Goal: Book appointment/travel/reservation

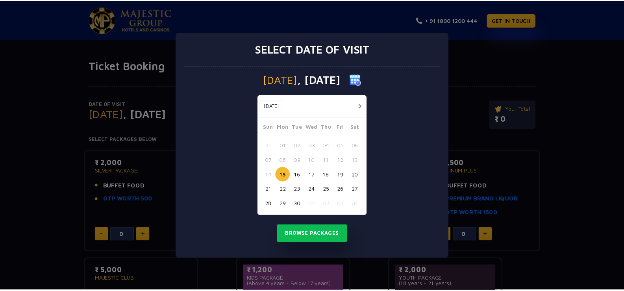
scroll to position [102, 0]
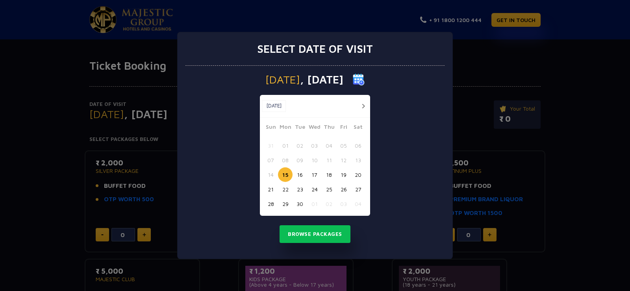
click at [360, 174] on button "20" at bounding box center [358, 174] width 15 height 15
click at [592, 164] on div "Select date of visit [DATE] [DATE] [DATE] Sun Mon Tue Wed Thu Fri Sat 31 01 02 …" at bounding box center [315, 145] width 630 height 291
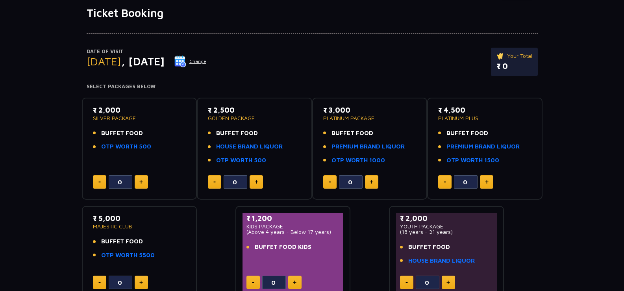
scroll to position [79, 0]
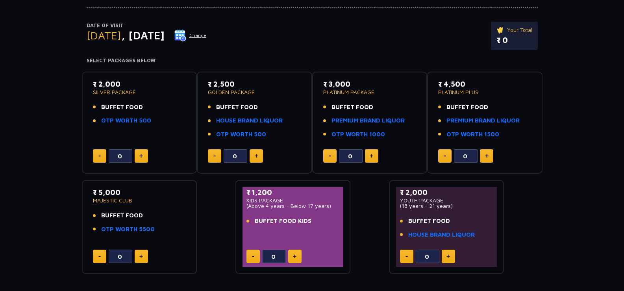
click at [186, 36] on img at bounding box center [180, 36] width 12 height 12
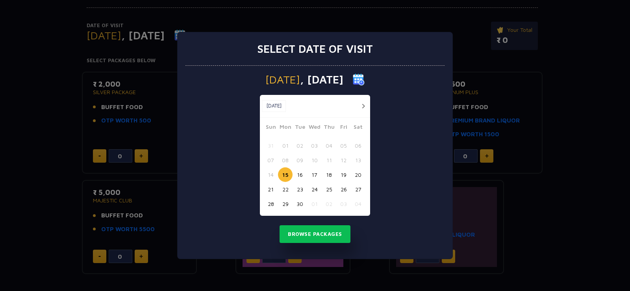
click at [354, 176] on button "20" at bounding box center [358, 174] width 15 height 15
click at [321, 231] on button "Browse Packages" at bounding box center [315, 234] width 71 height 18
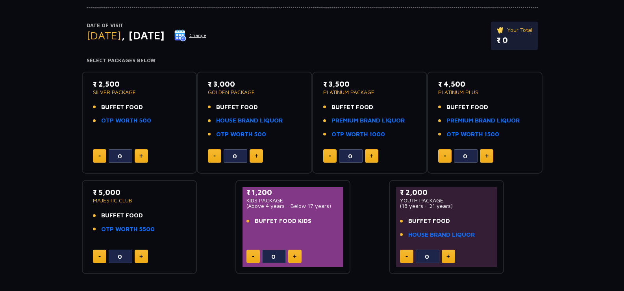
click at [186, 33] on img at bounding box center [180, 36] width 12 height 12
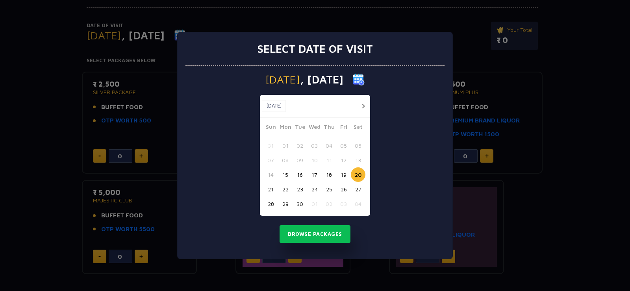
click at [285, 172] on button "15" at bounding box center [285, 174] width 15 height 15
click at [312, 236] on button "Browse Packages" at bounding box center [315, 234] width 71 height 18
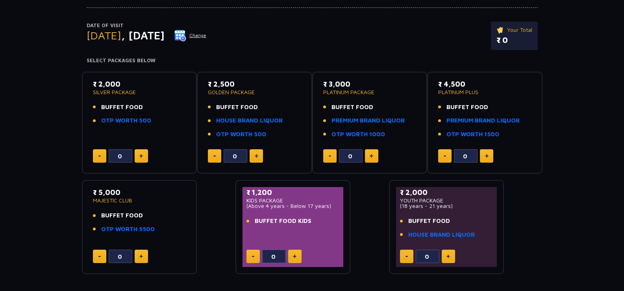
click at [186, 38] on img at bounding box center [180, 36] width 12 height 12
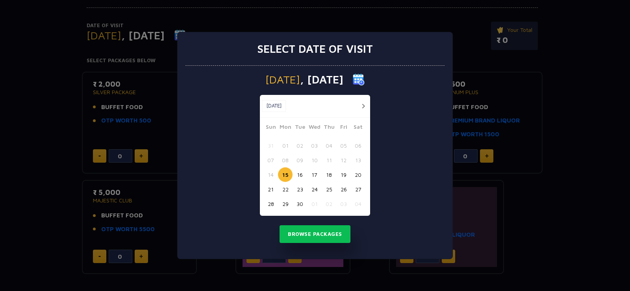
click at [358, 176] on button "20" at bounding box center [358, 174] width 15 height 15
click at [328, 233] on button "Browse Packages" at bounding box center [315, 234] width 71 height 18
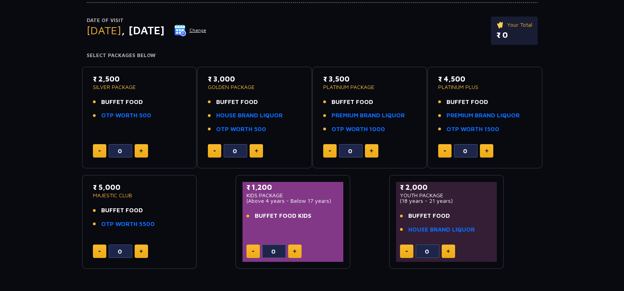
scroll to position [78, 0]
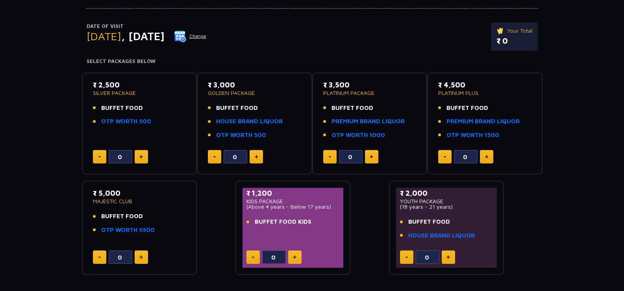
click at [186, 36] on img at bounding box center [180, 36] width 12 height 12
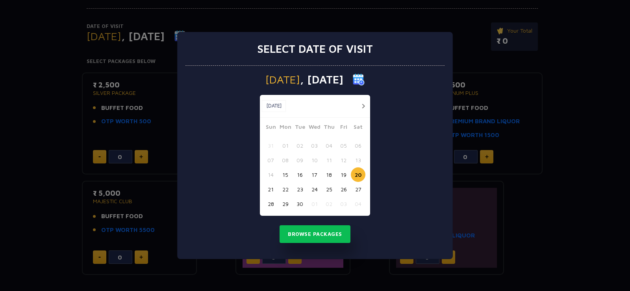
click at [340, 174] on button "19" at bounding box center [343, 174] width 15 height 15
click at [323, 233] on button "Browse Packages" at bounding box center [315, 234] width 71 height 18
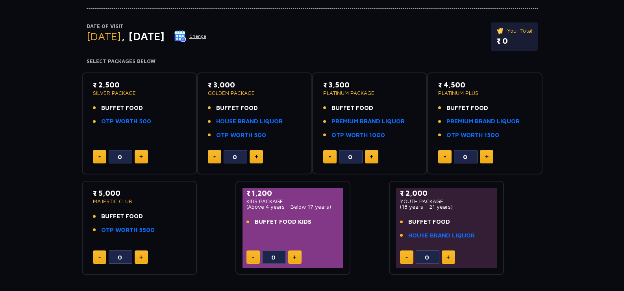
click at [207, 35] on button "Change" at bounding box center [190, 36] width 33 height 13
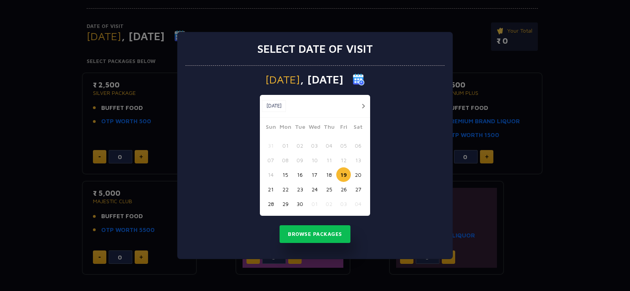
click at [359, 178] on button "20" at bounding box center [358, 174] width 15 height 15
click at [310, 240] on button "Browse Packages" at bounding box center [315, 234] width 71 height 18
